Goal: Use online tool/utility: Utilize a website feature to perform a specific function

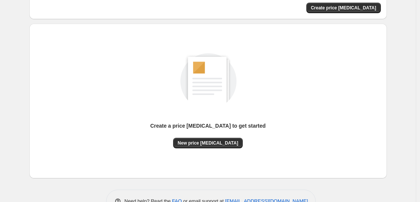
scroll to position [79, 0]
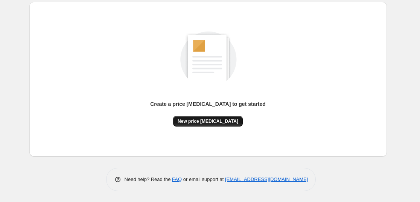
click at [213, 118] on button "New price change job" at bounding box center [208, 121] width 70 height 11
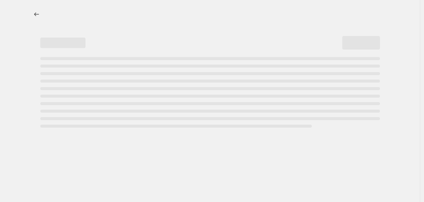
select select "percentage"
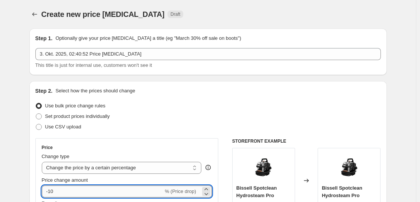
click at [157, 186] on input "-10" at bounding box center [103, 192] width 122 height 12
type input "-1"
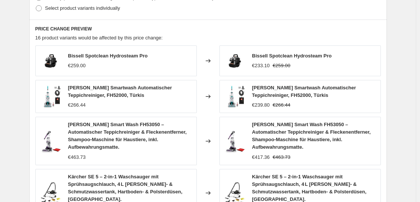
scroll to position [583, 0]
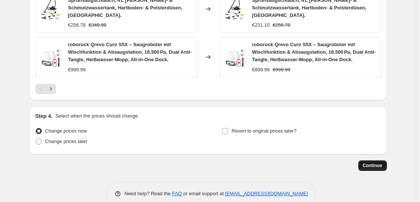
type input "-35"
click at [367, 163] on span "Continue" at bounding box center [373, 166] width 20 height 6
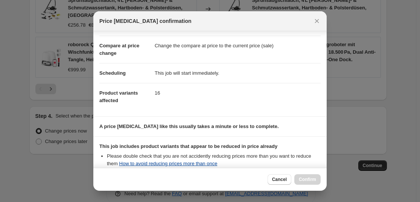
scroll to position [114, 0]
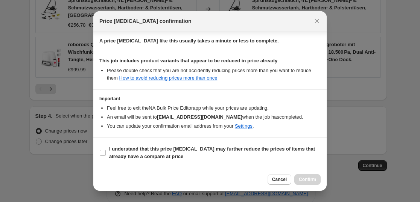
click at [159, 143] on section "I understand that this price change job may further reduce the prices of items …" at bounding box center [209, 153] width 233 height 30
click at [177, 152] on b "I understand that this price change job may further reduce the prices of items …" at bounding box center [212, 152] width 206 height 13
click at [106, 152] on input "I understand that this price change job may further reduce the prices of items …" at bounding box center [103, 153] width 6 height 6
checkbox input "true"
click at [303, 181] on span "Confirm" at bounding box center [307, 180] width 17 height 6
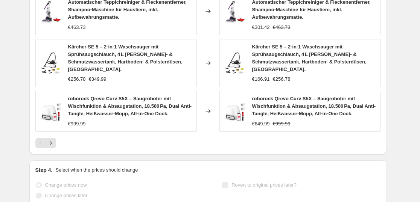
scroll to position [602, 0]
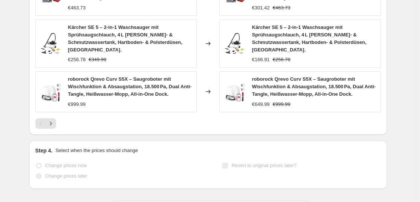
select select "percentage"
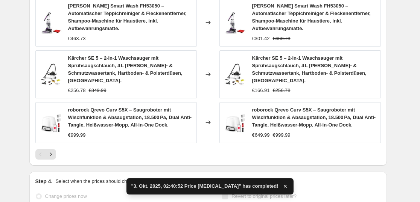
scroll to position [0, 0]
